Goal: Information Seeking & Learning: Understand process/instructions

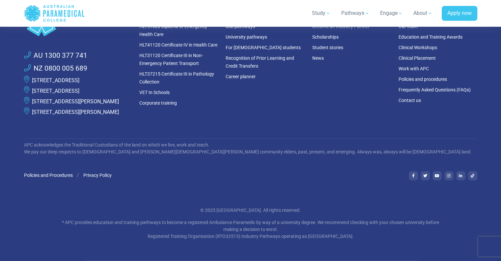
scroll to position [1711, 0]
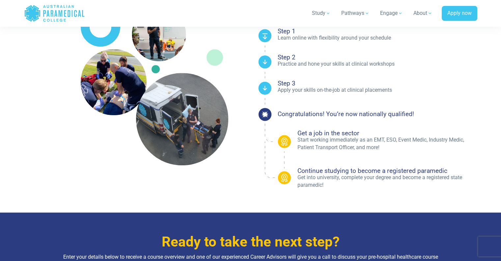
scroll to position [484, 0]
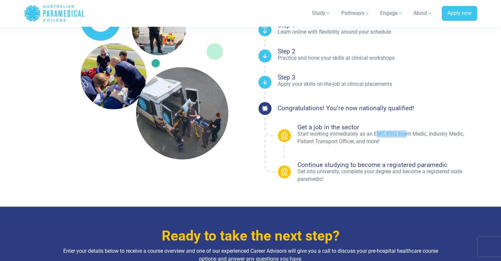
drag, startPoint x: 376, startPoint y: 134, endPoint x: 406, endPoint y: 134, distance: 30.0
click at [406, 134] on p "Start working immediately as an EMT, ESO, Event Medic, Industry Medic, Patient …" at bounding box center [388, 137] width 180 height 15
click at [404, 138] on p "Start working immediately as an EMT, ESO, Event Medic, Industry Medic, Patient …" at bounding box center [388, 137] width 180 height 15
drag, startPoint x: 376, startPoint y: 137, endPoint x: 463, endPoint y: 131, distance: 87.8
click at [463, 131] on p "Start working immediately as an EMT, ESO, Event Medic, Industry Medic, Patient …" at bounding box center [388, 137] width 180 height 15
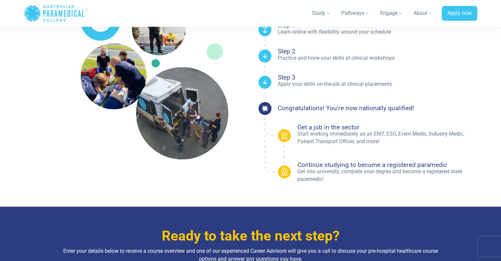
click at [397, 142] on p "Start working immediately as an EMT, ESO, Event Medic, Industry Medic, Patient …" at bounding box center [388, 137] width 180 height 15
drag, startPoint x: 327, startPoint y: 173, endPoint x: 390, endPoint y: 175, distance: 63.6
click at [390, 175] on p "Get into university, complete your degree and become a registered state paramed…" at bounding box center [388, 175] width 180 height 15
click at [392, 182] on p "Get into university, complete your degree and become a registered state paramed…" at bounding box center [388, 175] width 180 height 15
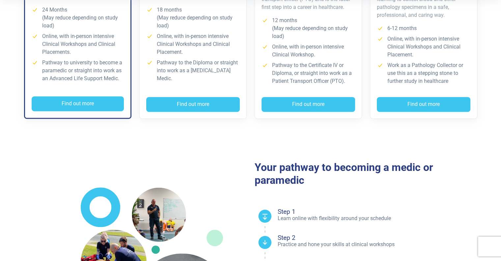
scroll to position [0, 0]
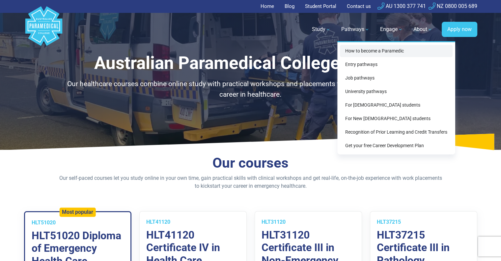
click at [362, 52] on link "How to become a Paramedic" at bounding box center [396, 51] width 113 height 12
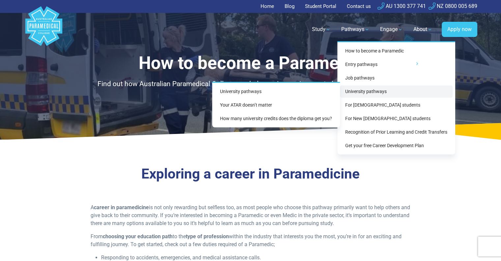
click at [356, 90] on link "University pathways" at bounding box center [396, 91] width 113 height 12
click at [363, 91] on link "University pathways" at bounding box center [396, 91] width 113 height 12
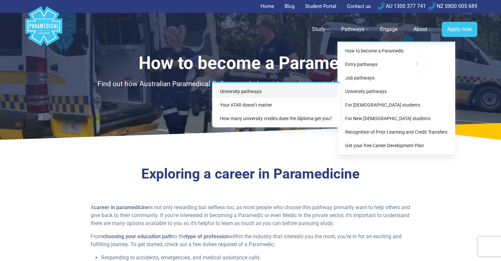
click at [241, 87] on link "University pathways" at bounding box center [276, 91] width 123 height 12
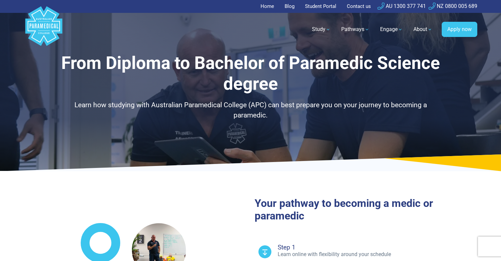
select select "**********"
